Goal: Check status: Check status

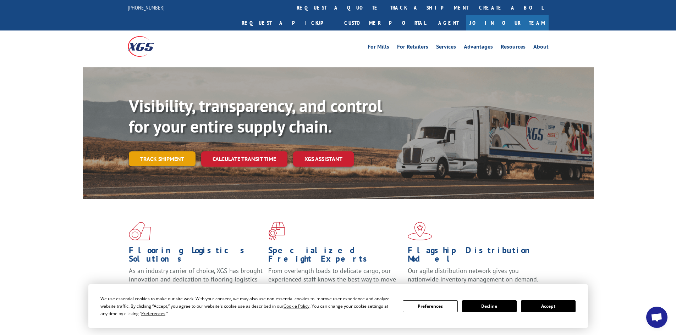
click at [170, 152] on link "Track shipment" at bounding box center [162, 159] width 67 height 15
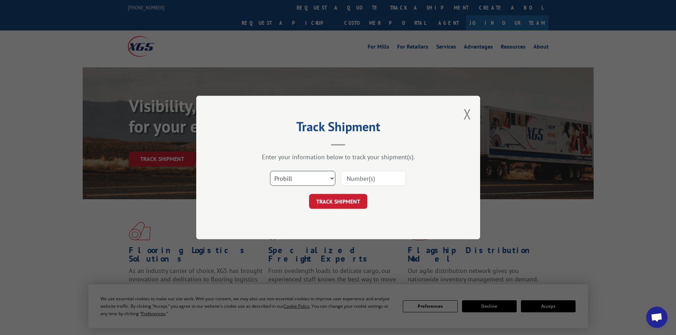
click at [328, 179] on select "Select category... Probill BOL PO" at bounding box center [302, 178] width 65 height 15
click at [360, 180] on input at bounding box center [373, 178] width 65 height 15
paste input "XT0099371"
type input "XT0099371"
click at [346, 203] on button "TRACK SHIPMENT" at bounding box center [338, 201] width 58 height 15
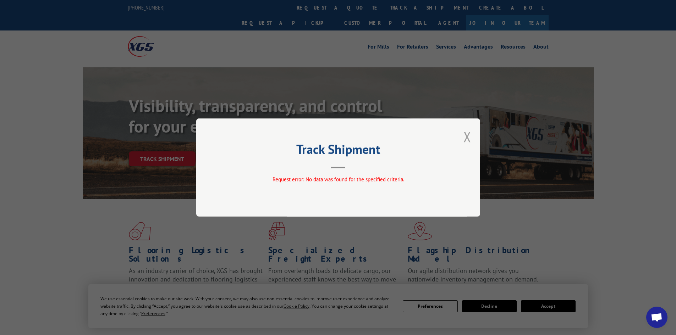
click at [468, 140] on button "Close modal" at bounding box center [467, 136] width 8 height 19
